Goal: Information Seeking & Learning: Learn about a topic

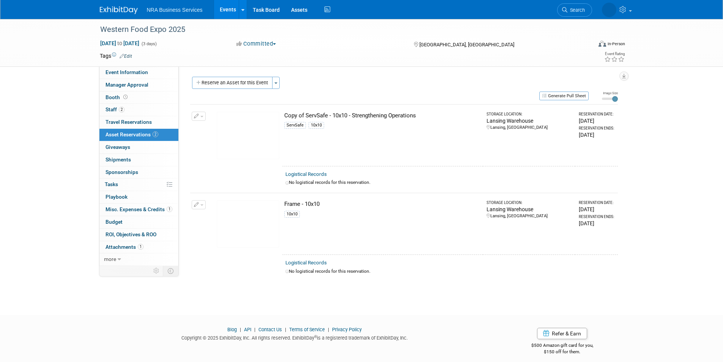
click at [223, 9] on link "Events" at bounding box center [228, 9] width 28 height 19
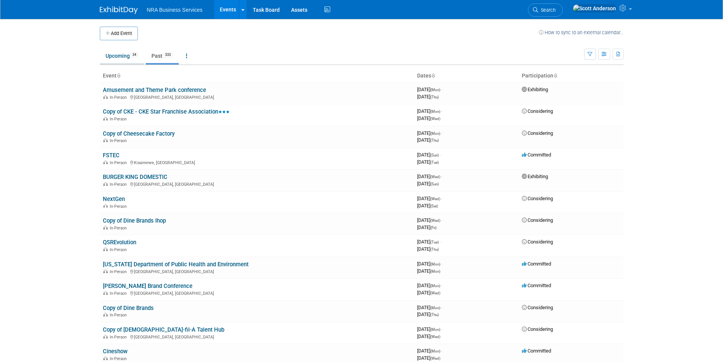
click at [118, 58] on link "Upcoming 34" at bounding box center [122, 56] width 44 height 14
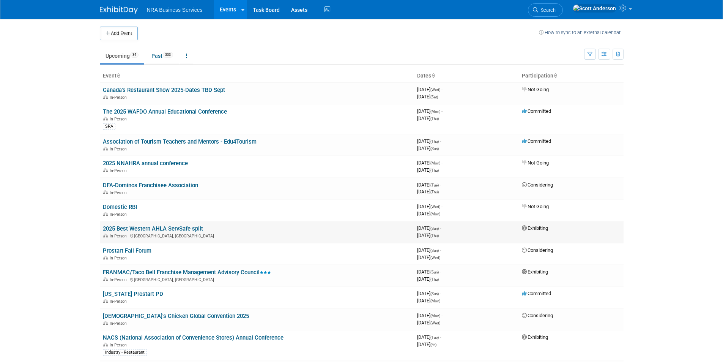
click at [173, 229] on link "2025 Best Western AHLA ServSafe split" at bounding box center [153, 228] width 100 height 7
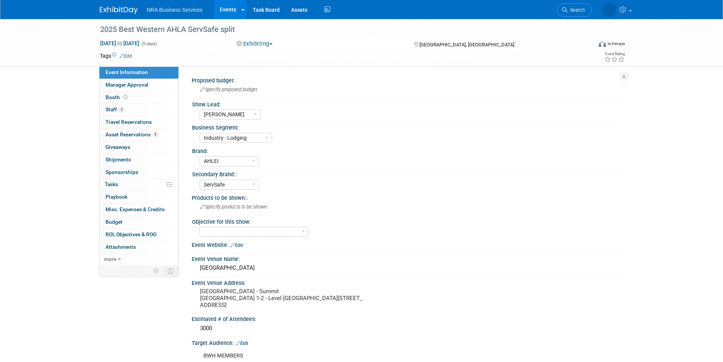
select select "Jennifer B"
select select "Industry - Lodging"
select select "AHLEI"
select select "ServSafe"
click at [143, 111] on link "2 Staff 2" at bounding box center [138, 110] width 79 height 12
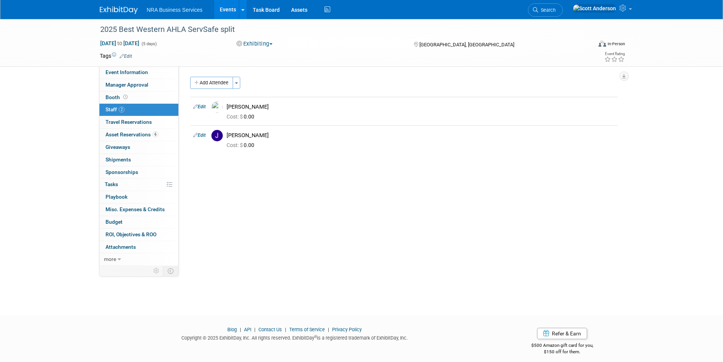
click at [224, 7] on link "Events" at bounding box center [228, 9] width 28 height 19
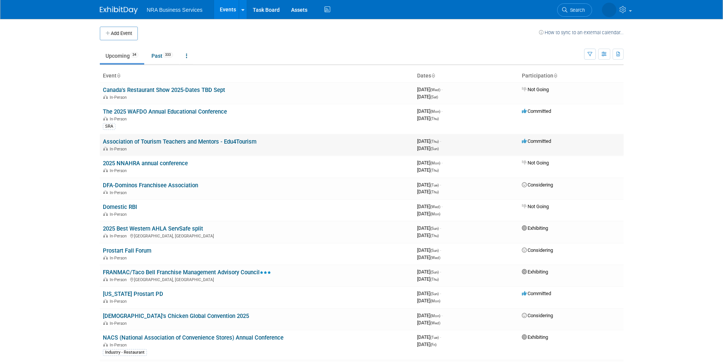
click at [169, 143] on link "Association of Tourism Teachers and Mentors - Edu4Tourism" at bounding box center [180, 141] width 154 height 7
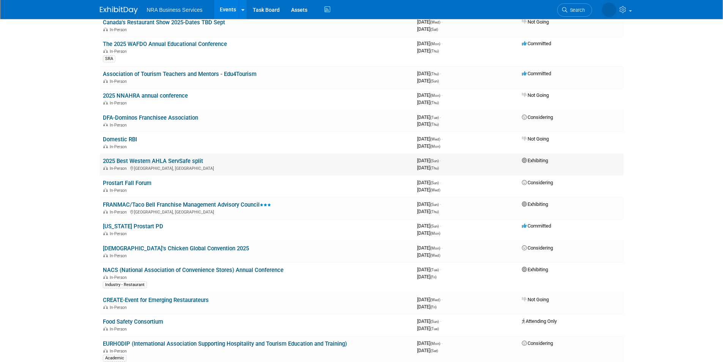
scroll to position [76, 0]
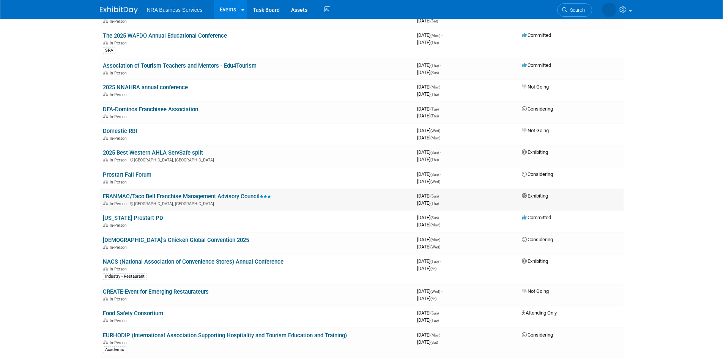
click at [186, 195] on link "FRANMAC/Taco Bell Franchise Management Advisory Council" at bounding box center [187, 196] width 168 height 7
click at [137, 220] on link "[US_STATE] Prostart PD" at bounding box center [133, 217] width 60 height 7
click at [148, 219] on link "[US_STATE] Prostart PD" at bounding box center [133, 217] width 60 height 7
click at [143, 260] on link "NACS (National Association of Convenience Stores) Annual Conference" at bounding box center [193, 261] width 181 height 7
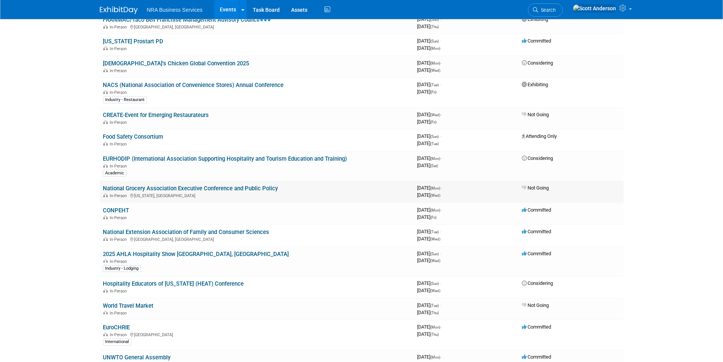
scroll to position [266, 0]
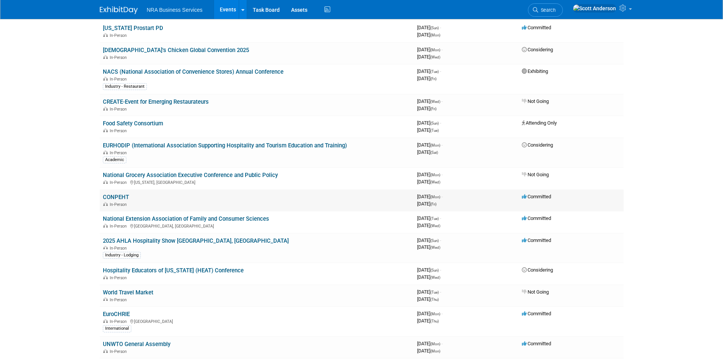
click at [118, 196] on link "CONPEHT" at bounding box center [116, 197] width 26 height 7
click at [164, 219] on link "National Extension Association of Family and Consumer Sciences" at bounding box center [186, 218] width 166 height 7
click at [150, 242] on link "2025 AHLA Hospitality Show Denver, CO" at bounding box center [196, 240] width 186 height 7
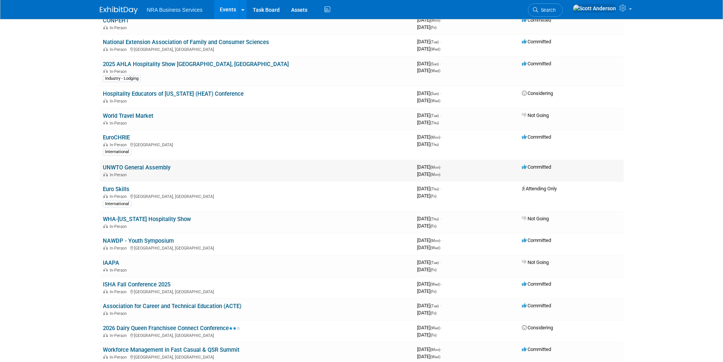
scroll to position [455, 0]
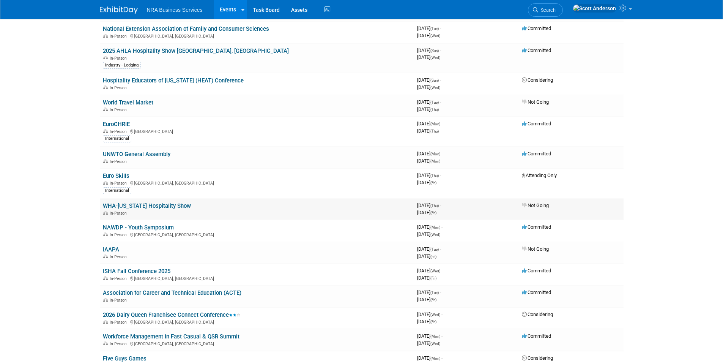
click at [153, 208] on link "WHA-Washington Hospitality Show" at bounding box center [147, 205] width 88 height 7
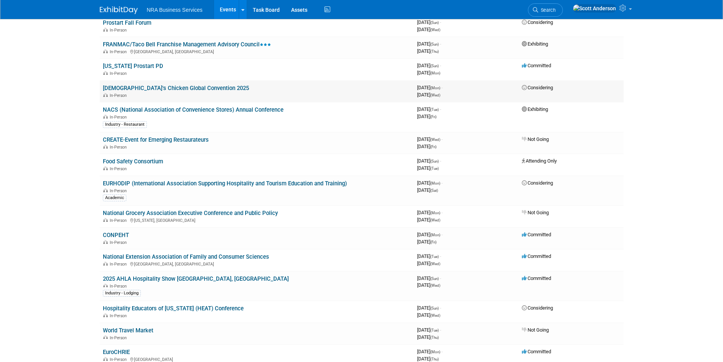
scroll to position [0, 0]
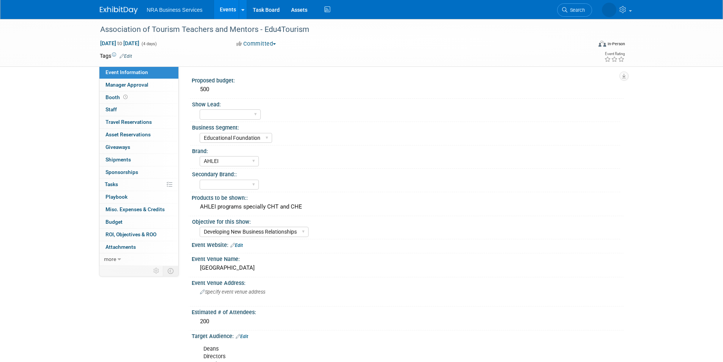
select select "Educational Foundation"
select select "AHLEI"
select select "Developing New Business Relationships"
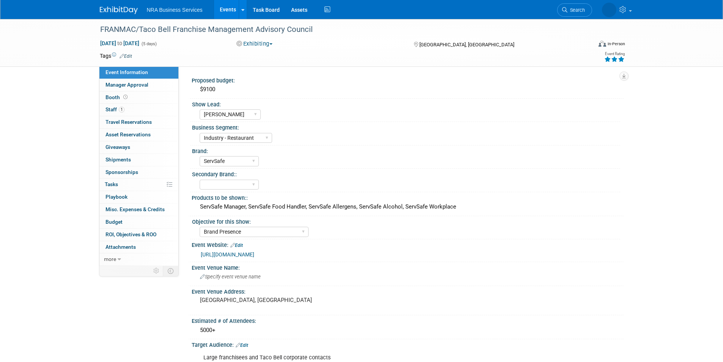
select select "[PERSON_NAME]"
select select "Industry - Restaurant"
select select "ServSafe"
select select "Brand Presence"
click at [250, 114] on select "Sergio M Guy W Shane Q Shane R Alisha G Kay A Catherine V Renee H Chip R Robin …" at bounding box center [230, 114] width 61 height 10
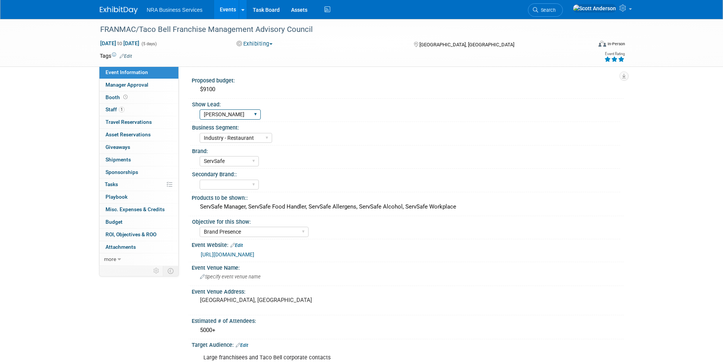
click at [252, 114] on select "Sergio M Guy W Shane Q Shane R Alisha G Kay A Catherine V Renee H Chip R Robin …" at bounding box center [230, 114] width 61 height 10
click at [512, 82] on div "Proposed budget:" at bounding box center [408, 79] width 432 height 9
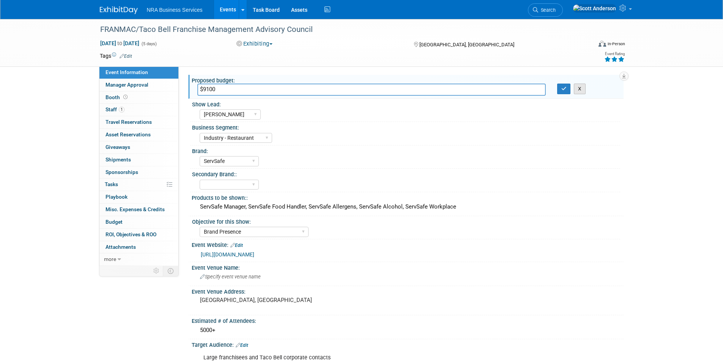
click at [577, 90] on button "X" at bounding box center [580, 88] width 12 height 11
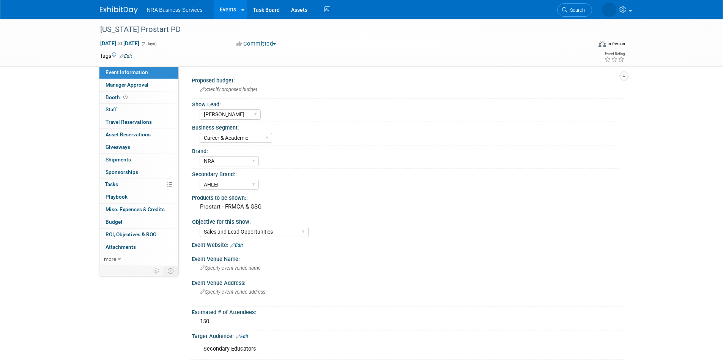
select select "[PERSON_NAME]"
select select "Career & Academic"
select select "NRA"
select select "AHLEI"
select select "Sales and Lead Opportunities"
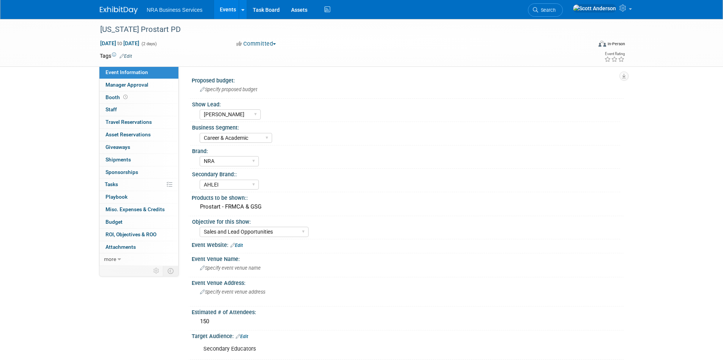
select select "[PERSON_NAME]"
select select "Career & Academic"
select select "NRA"
select select "AHLEI"
select select "Sales and Lead Opportunities"
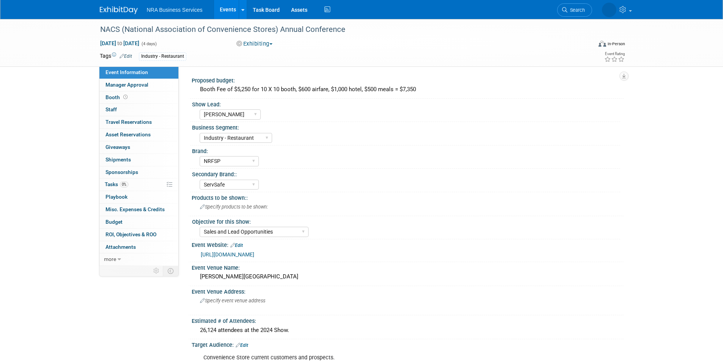
select select "[PERSON_NAME]"
select select "Industry - Restaurant"
select select "NRFSP"
select select "ServSafe"
select select "Sales and Lead Opportunities"
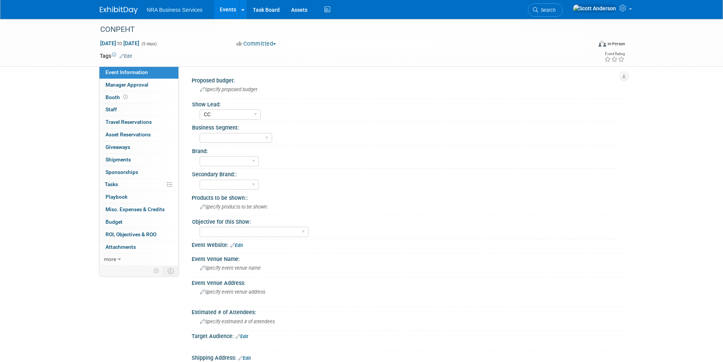
select select "CC"
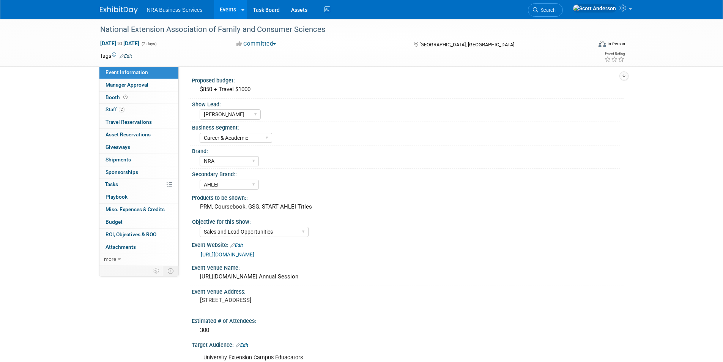
select select "[PERSON_NAME]"
select select "Career & Academic"
select select "NRA"
select select "AHLEI"
select select "Sales and Lead Opportunities"
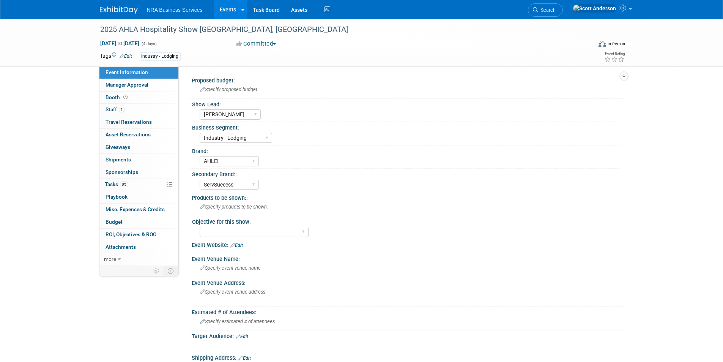
select select "[PERSON_NAME]"
select select "Industry - Lodging"
select select "AHLEI"
select select "ServSuccess"
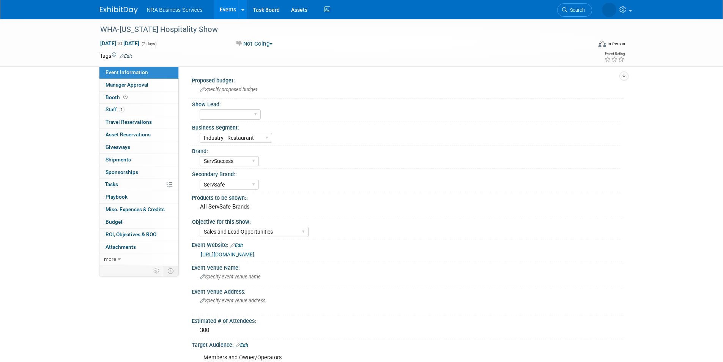
select select "Industry - Restaurant"
select select "ServSuccess"
select select "ServSafe"
select select "Sales and Lead Opportunities"
